Goal: Navigation & Orientation: Find specific page/section

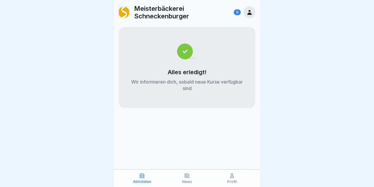
click at [187, 175] on icon at bounding box center [187, 176] width 4 height 4
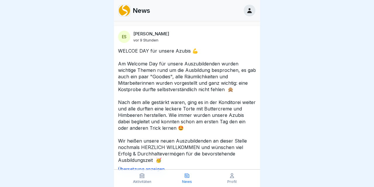
click at [142, 176] on icon at bounding box center [142, 176] width 6 height 6
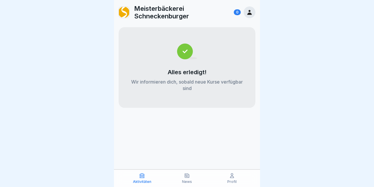
click at [231, 178] on icon at bounding box center [232, 176] width 4 height 4
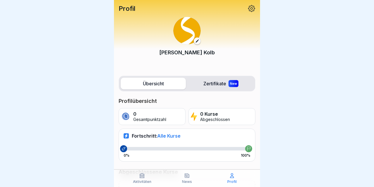
click at [216, 82] on label "Zertifikate New" at bounding box center [220, 84] width 65 height 12
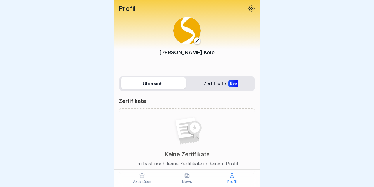
scroll to position [1, 0]
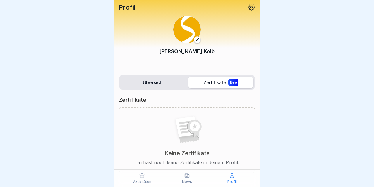
click at [166, 82] on label "Übersicht" at bounding box center [153, 83] width 65 height 12
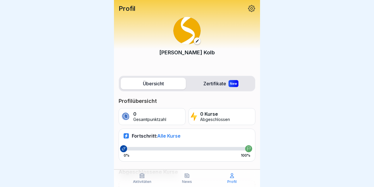
scroll to position [1, 0]
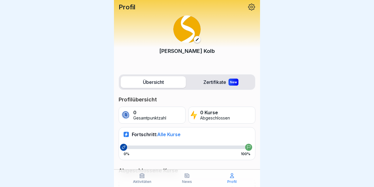
click at [197, 42] on button at bounding box center [197, 39] width 7 height 7
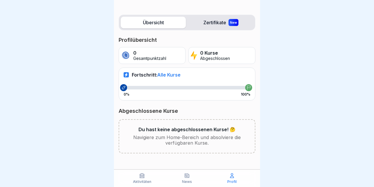
scroll to position [61, 0]
click at [186, 174] on icon at bounding box center [187, 176] width 4 height 4
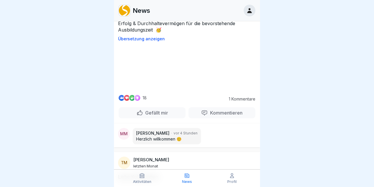
scroll to position [131, 0]
click at [142, 176] on icon at bounding box center [142, 176] width 6 height 6
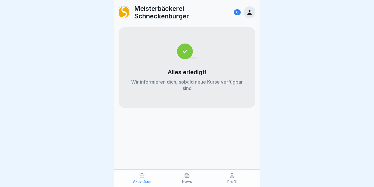
click at [248, 10] on icon at bounding box center [249, 12] width 6 height 6
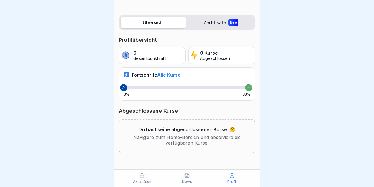
scroll to position [61, 0]
click at [208, 138] on p "Navigiere zum Home-Bereich und absolviere die verfügbaren Kurse." at bounding box center [187, 140] width 117 height 11
click at [141, 176] on icon at bounding box center [142, 176] width 6 height 6
